Goal: Task Accomplishment & Management: Manage account settings

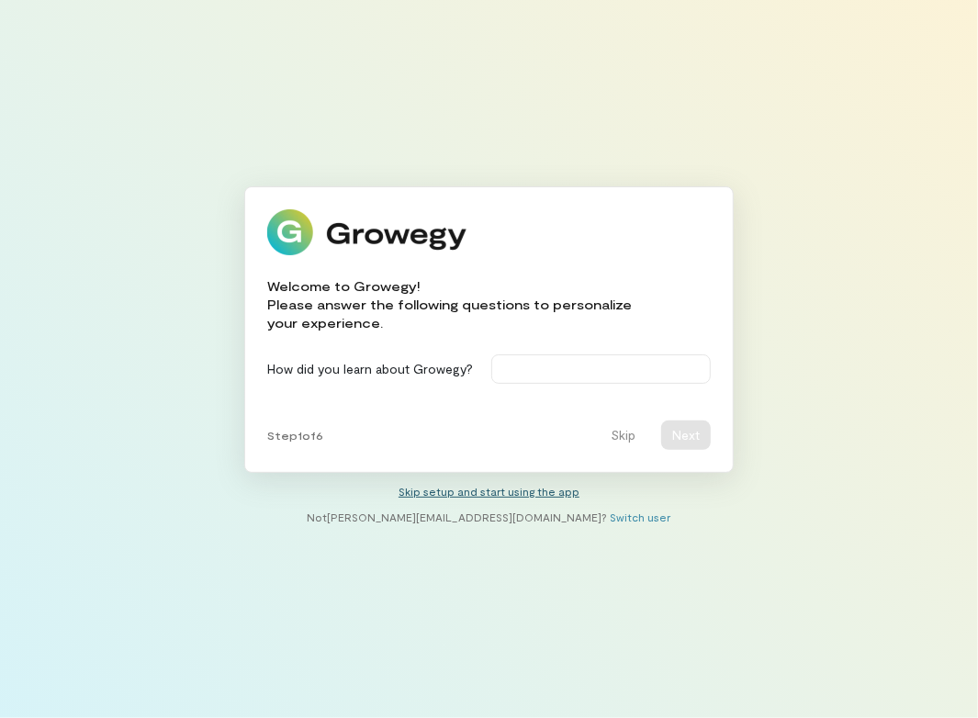
click at [526, 490] on link "Skip setup and start using the app" at bounding box center [488, 491] width 181 height 13
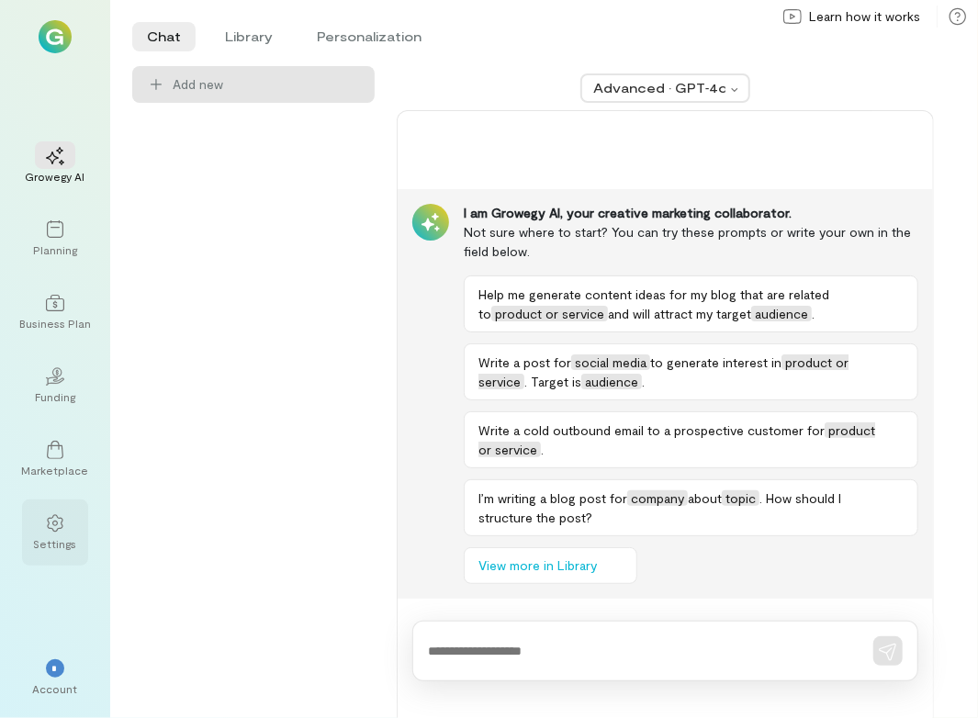
click at [70, 528] on div at bounding box center [55, 523] width 40 height 28
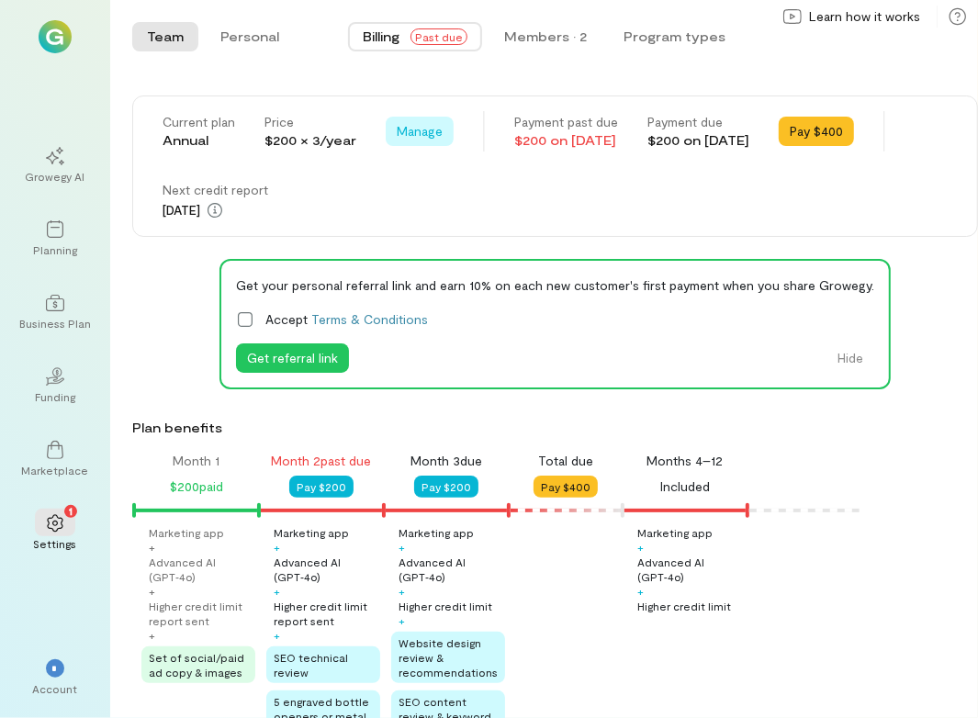
click at [434, 137] on span "Manage" at bounding box center [420, 131] width 46 height 18
click at [448, 166] on span "Cancel plan" at bounding box center [472, 171] width 90 height 18
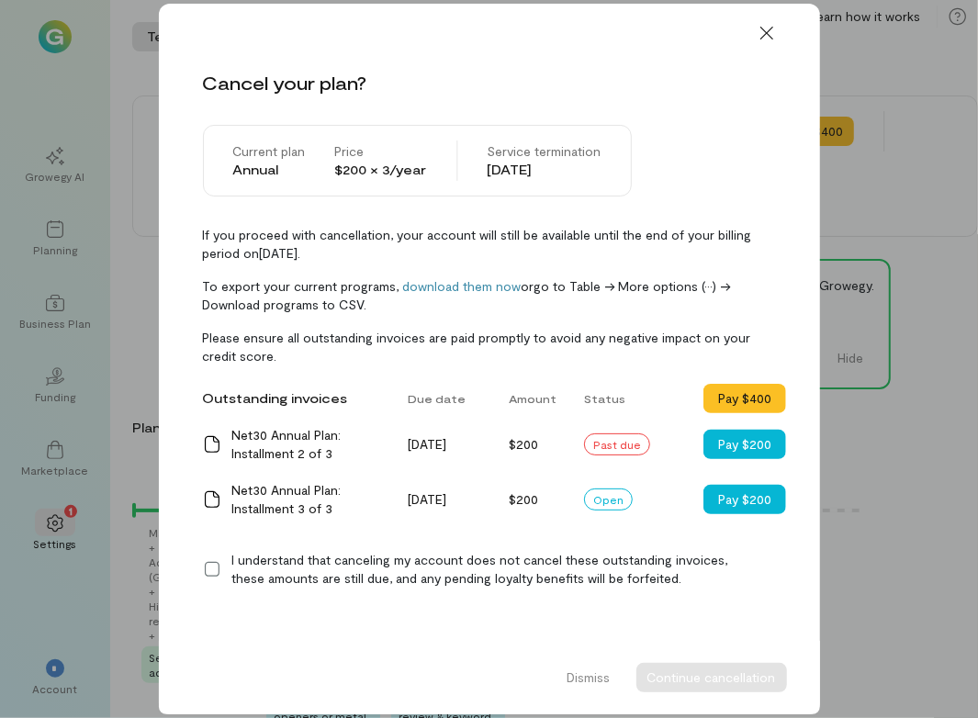
click at [216, 568] on icon at bounding box center [212, 569] width 18 height 18
click at [683, 682] on button "Continue cancellation" at bounding box center [711, 677] width 151 height 29
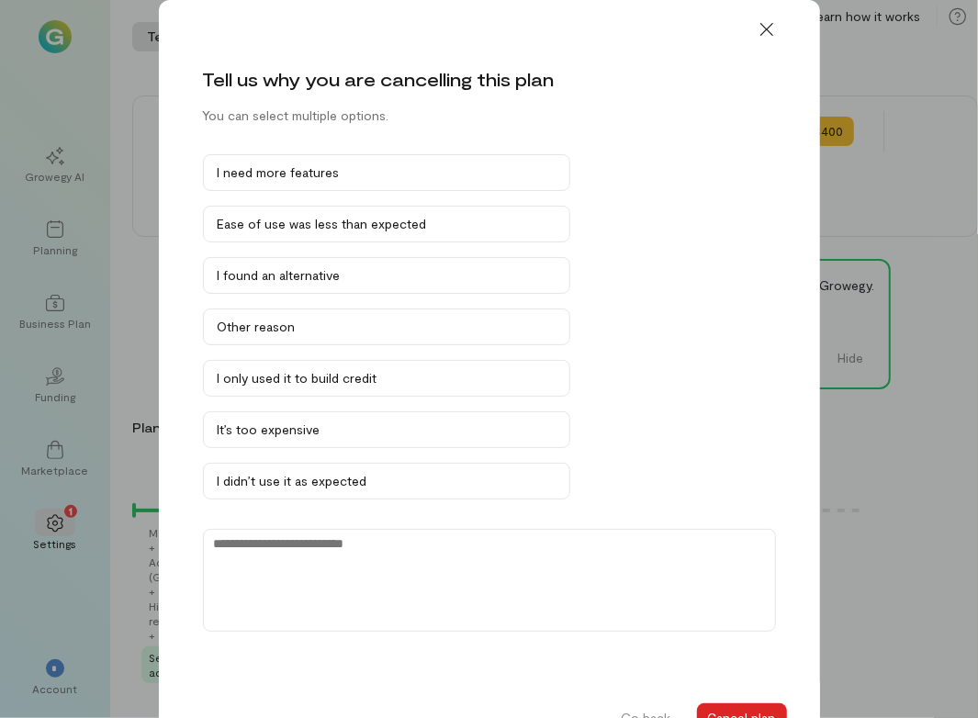
click at [719, 709] on button "Cancel plan" at bounding box center [742, 717] width 90 height 29
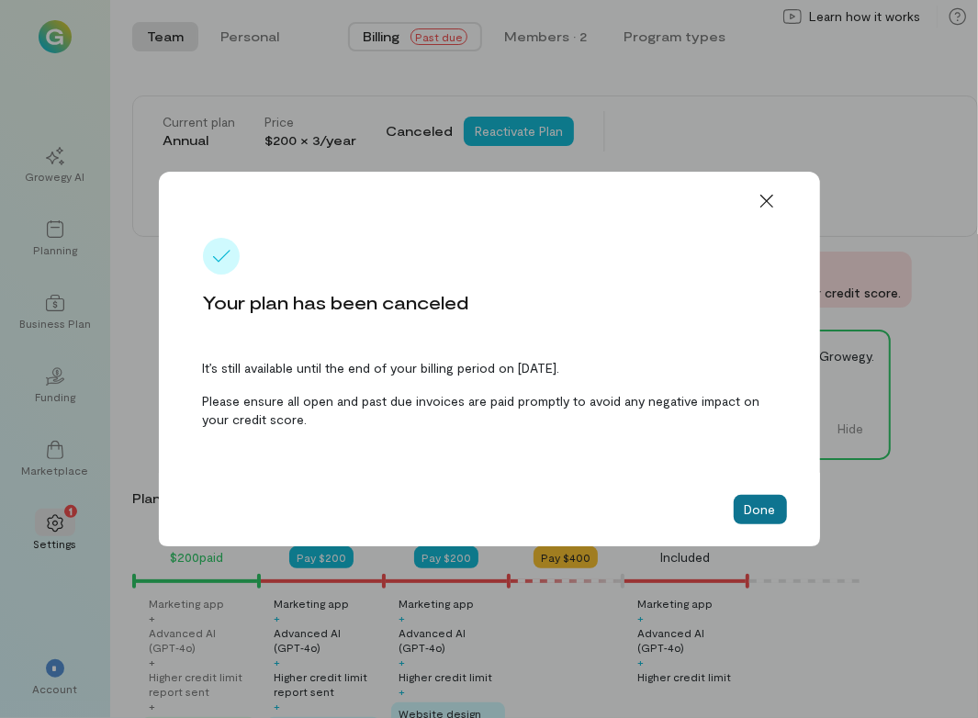
click at [775, 509] on button "Done" at bounding box center [760, 509] width 53 height 29
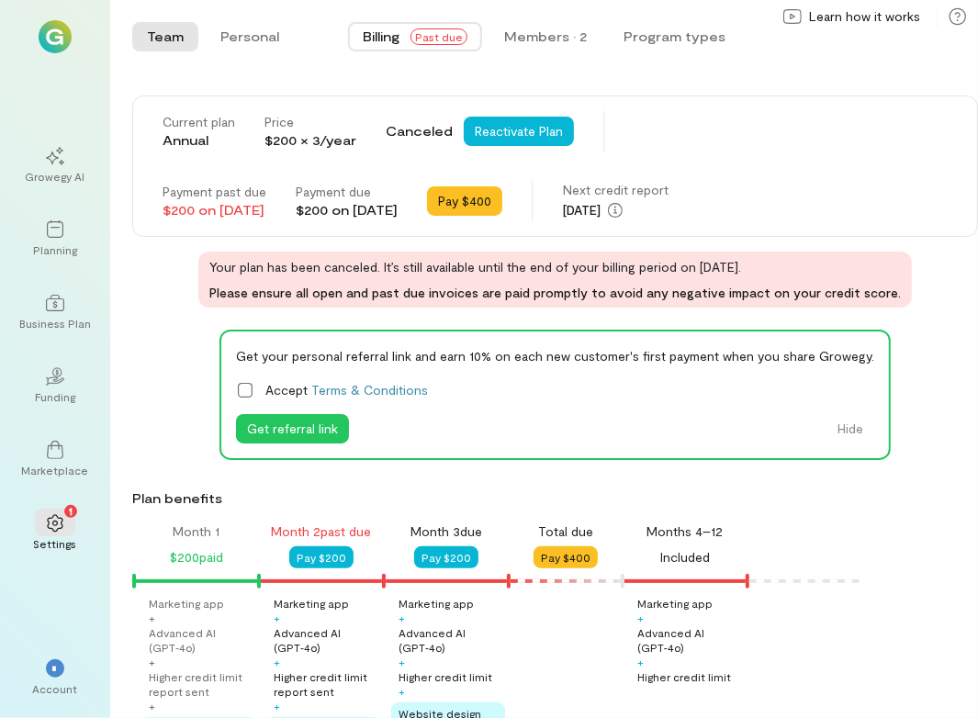
drag, startPoint x: 39, startPoint y: 678, endPoint x: 89, endPoint y: 688, distance: 51.5
click at [46, 678] on div "*" at bounding box center [55, 668] width 40 height 28
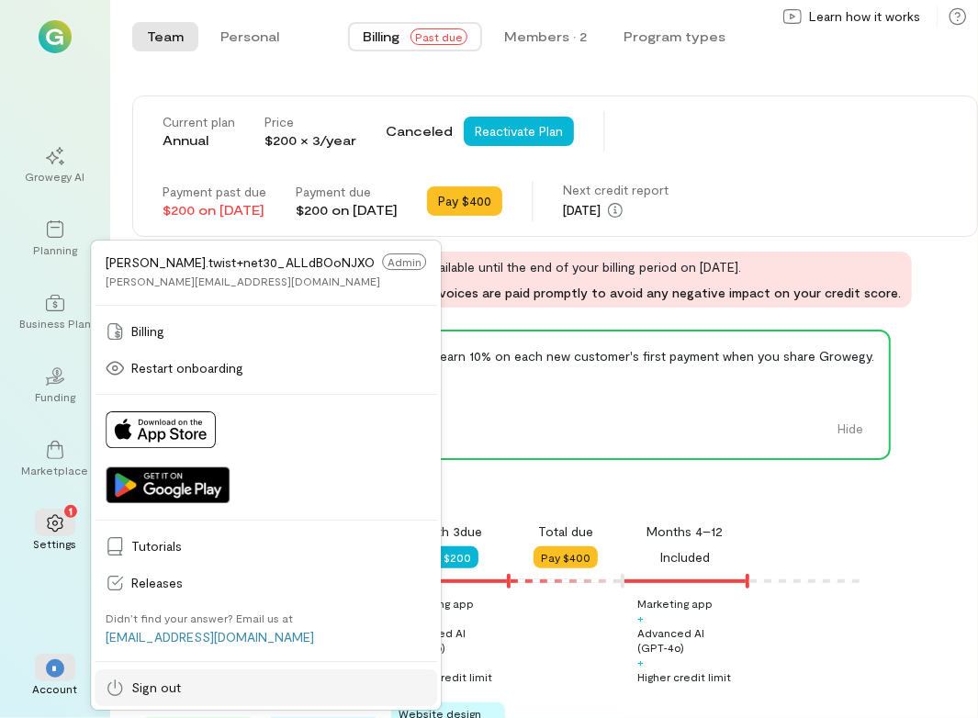
click at [117, 687] on icon at bounding box center [115, 687] width 18 height 18
